Goal: Transaction & Acquisition: Obtain resource

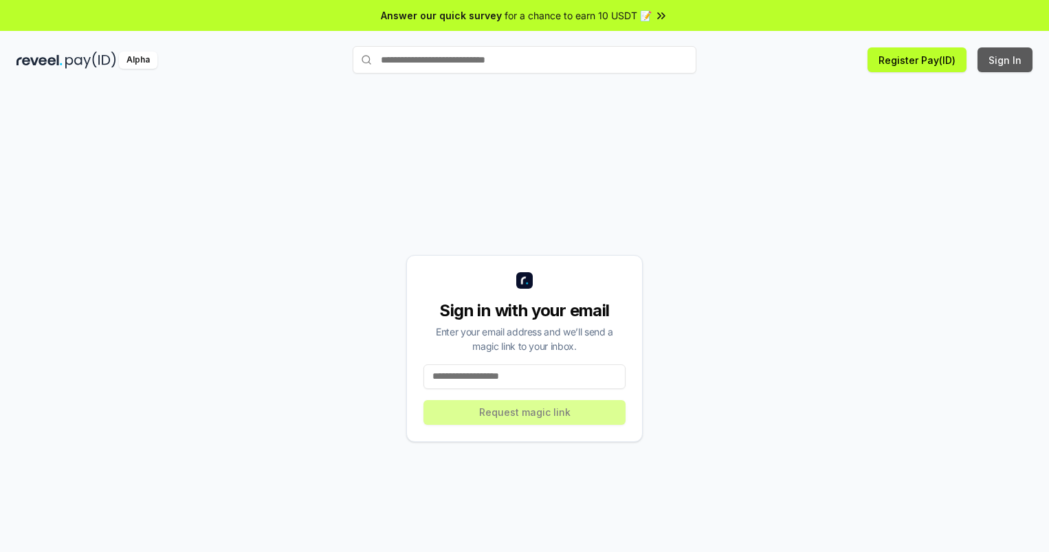
click at [1006, 60] on button "Sign In" at bounding box center [1004, 59] width 55 height 25
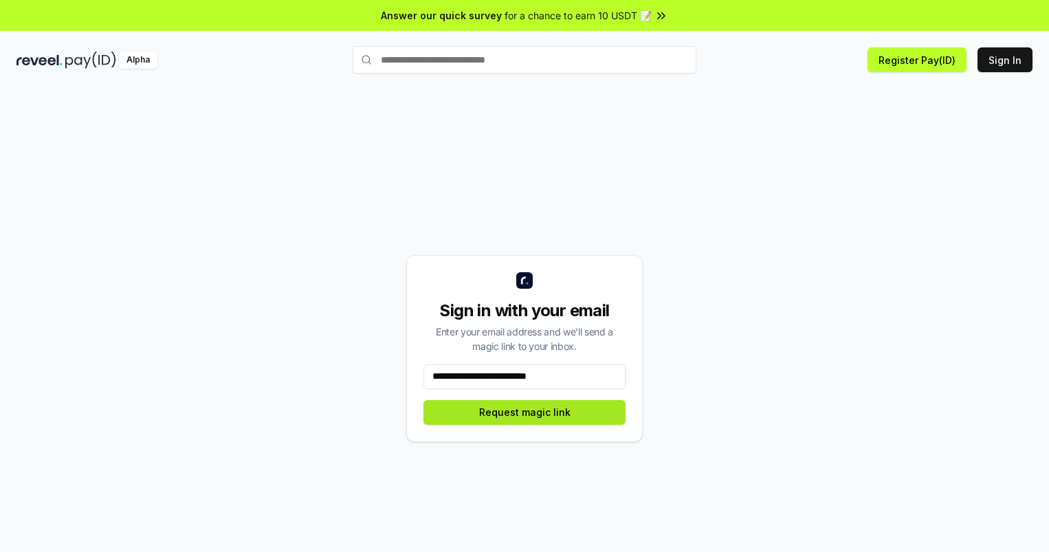
type input "**********"
click at [524, 412] on button "Request magic link" at bounding box center [524, 412] width 202 height 25
